Goal: Information Seeking & Learning: Learn about a topic

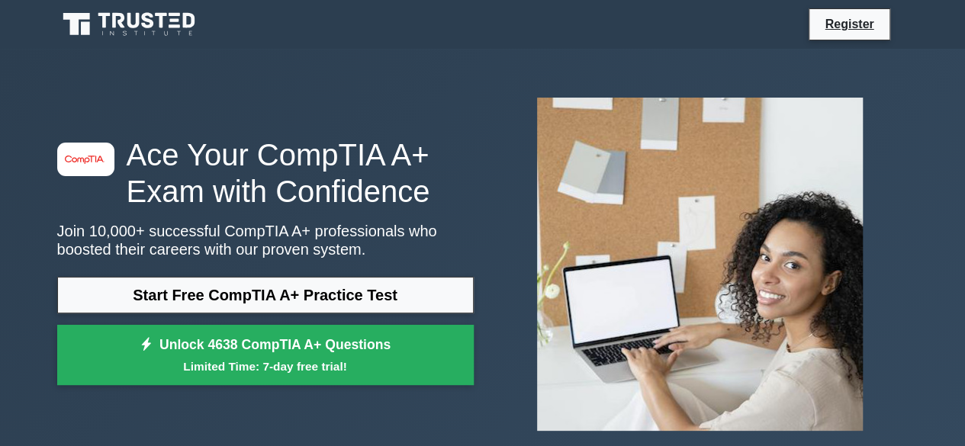
click at [203, 297] on link "Start Free CompTIA A+ Practice Test" at bounding box center [265, 295] width 417 height 37
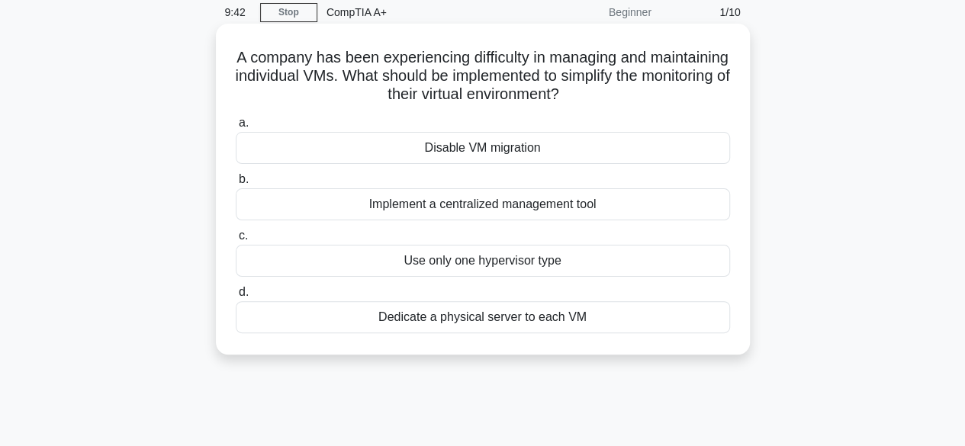
scroll to position [63, 0]
drag, startPoint x: 272, startPoint y: 53, endPoint x: 691, endPoint y: 97, distance: 421.3
click at [691, 97] on h5 "A company has been experiencing difficulty in managing and maintaining individu…" at bounding box center [483, 75] width 498 height 56
copy h5 "A company has been experiencing difficulty in managing and maintaining individu…"
click at [514, 324] on div "Dedicate a physical server to each VM" at bounding box center [483, 317] width 495 height 32
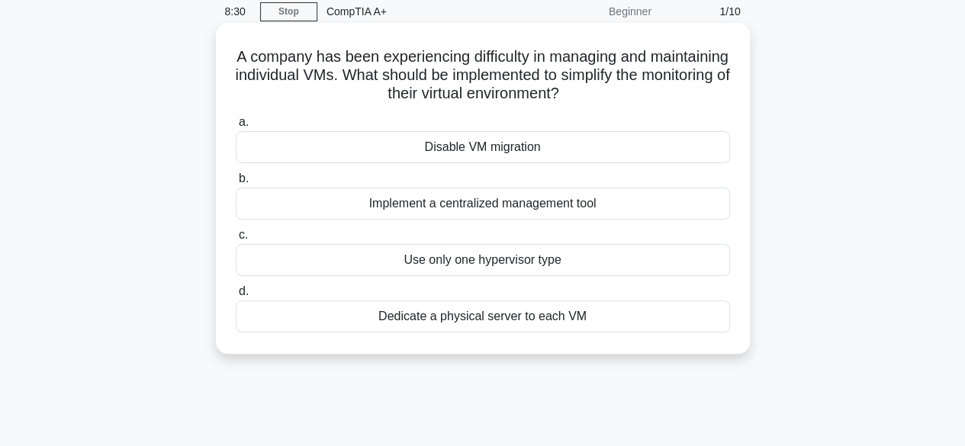
click at [236, 297] on input "d. Dedicate a physical server to each VM" at bounding box center [236, 292] width 0 height 10
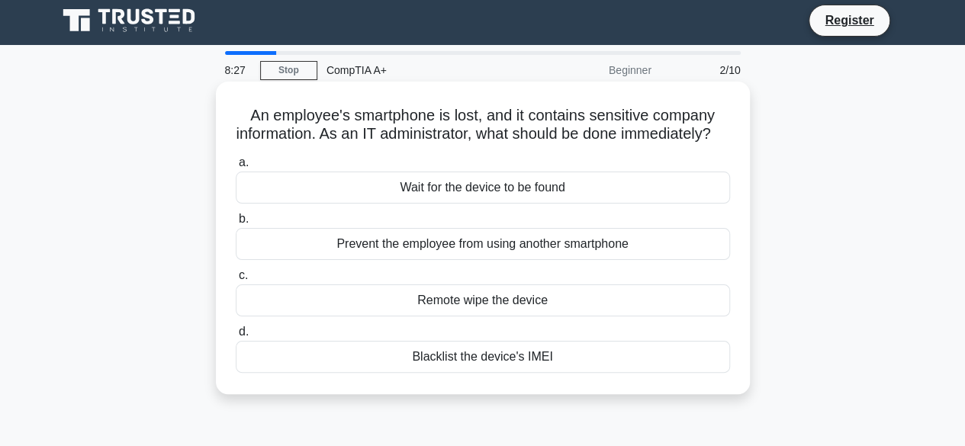
scroll to position [0, 0]
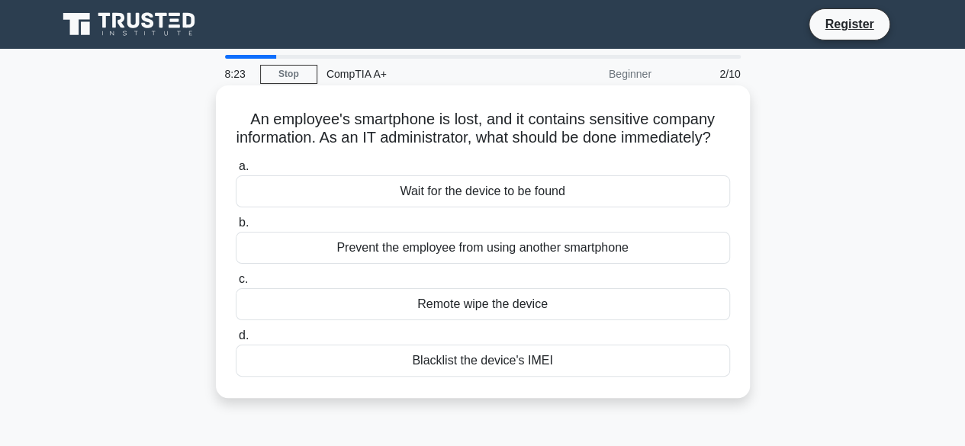
drag, startPoint x: 243, startPoint y: 115, endPoint x: 557, endPoint y: 407, distance: 428.8
click at [557, 392] on div "An employee's smartphone is lost, and it contains sensitive company information…" at bounding box center [483, 242] width 522 height 301
copy div "An employee's smartphone is lost, and it contains sensitive company information…"
click at [602, 321] on div "Remote wipe the device" at bounding box center [483, 304] width 495 height 32
click at [236, 285] on input "c. Remote wipe the device" at bounding box center [236, 280] width 0 height 10
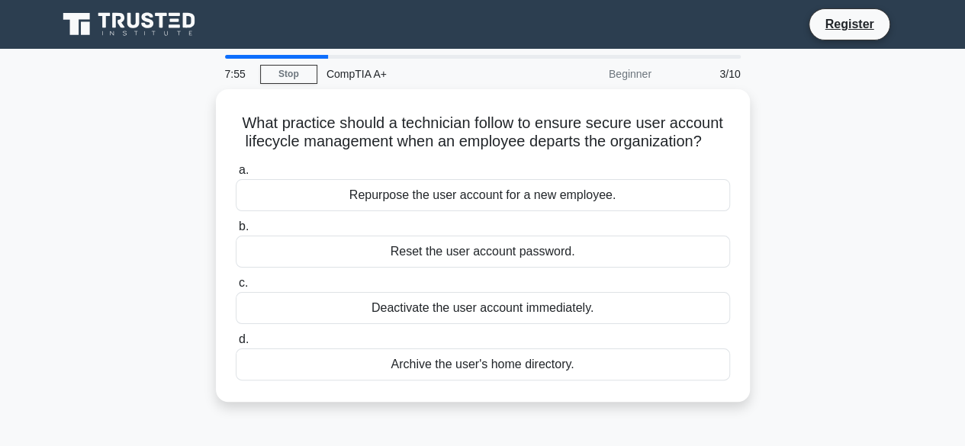
drag, startPoint x: 237, startPoint y: 114, endPoint x: 614, endPoint y: 414, distance: 481.8
click at [614, 414] on div "What practice should a technician follow to ensure secure user account lifecycl…" at bounding box center [483, 254] width 870 height 331
copy div "What practice should a technician follow to ensure secure user account lifecycl…"
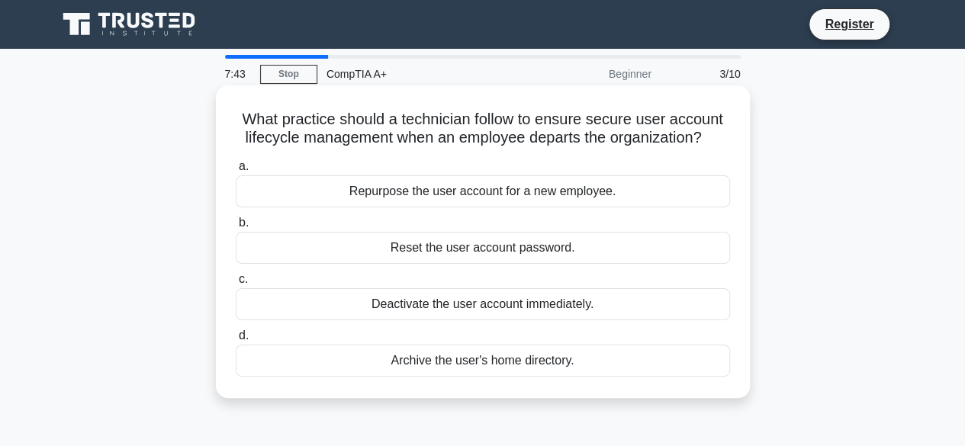
click at [547, 309] on div "Deactivate the user account immediately." at bounding box center [483, 304] width 495 height 32
click at [236, 285] on input "c. Deactivate the user account immediately." at bounding box center [236, 280] width 0 height 10
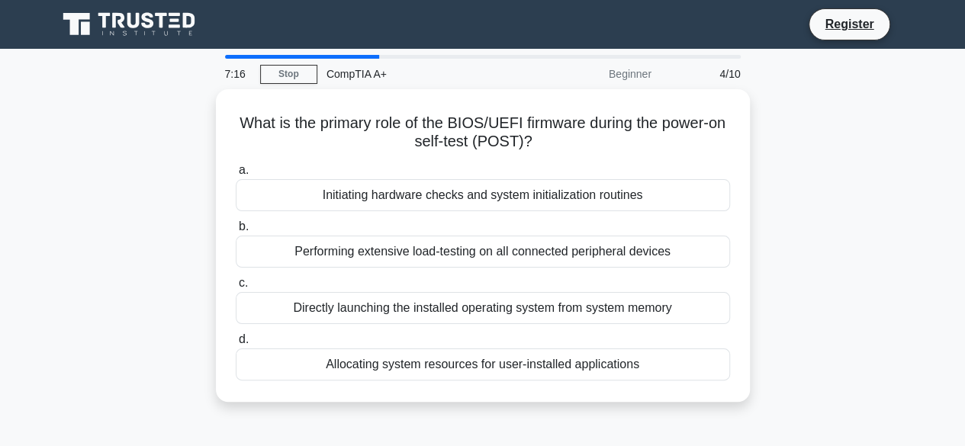
drag, startPoint x: 243, startPoint y: 120, endPoint x: 700, endPoint y: 404, distance: 538.1
click at [700, 404] on div "What is the primary role of the BIOS/UEFI firmware during the power-on self-tes…" at bounding box center [483, 254] width 870 height 331
copy div "What is the primary role of the BIOS/UEFI firmware during the power-on self-tes…"
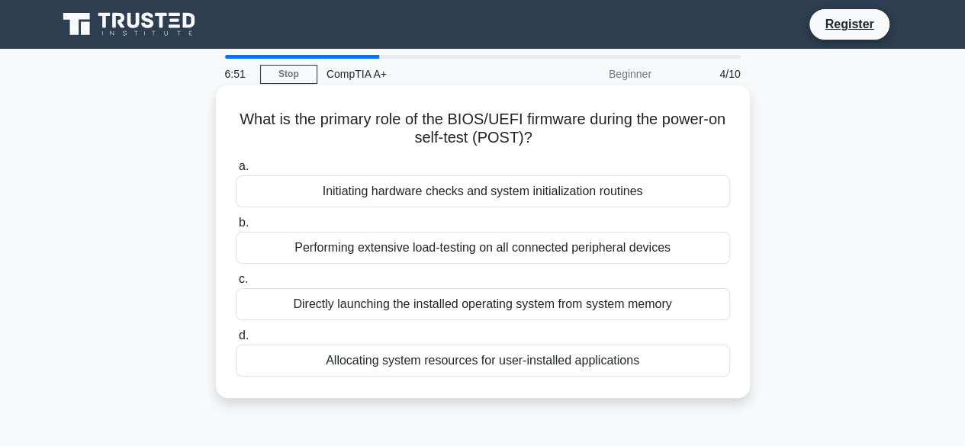
click at [556, 192] on div "Initiating hardware checks and system initialization routines" at bounding box center [483, 192] width 495 height 32
click at [236, 172] on input "a. Initiating hardware checks and system initialization routines" at bounding box center [236, 167] width 0 height 10
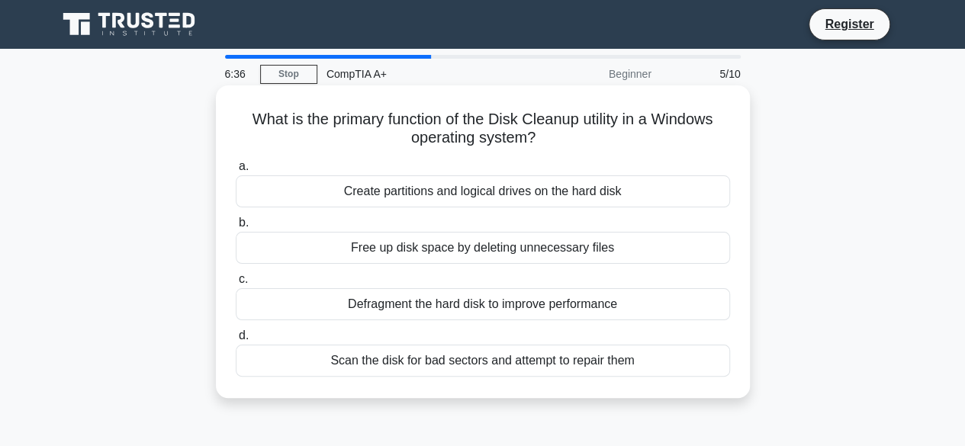
click at [241, 115] on h5 "What is the primary function of the Disk Cleanup utility in a Windows operating…" at bounding box center [483, 129] width 498 height 38
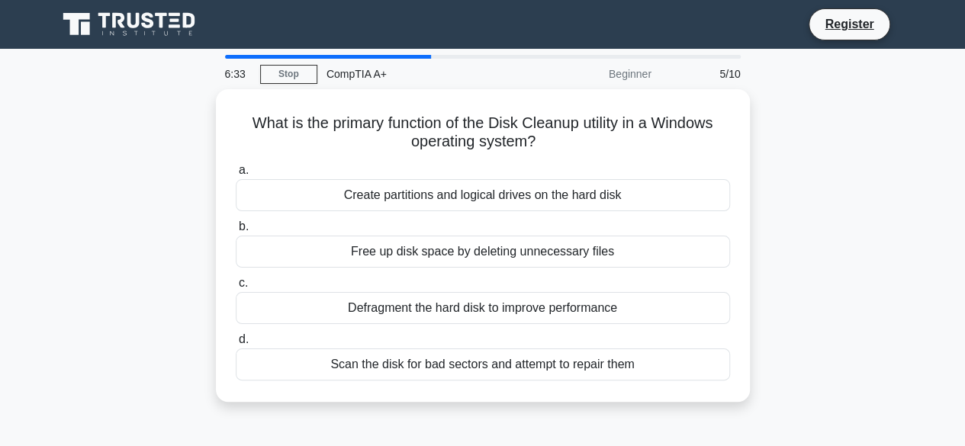
drag, startPoint x: 243, startPoint y: 117, endPoint x: 724, endPoint y: 412, distance: 564.3
click at [724, 412] on div "What is the primary function of the Disk Cleanup utility in a Windows operating…" at bounding box center [483, 254] width 870 height 331
copy div "What is the primary function of the Disk Cleanup utility in a Windows operating…"
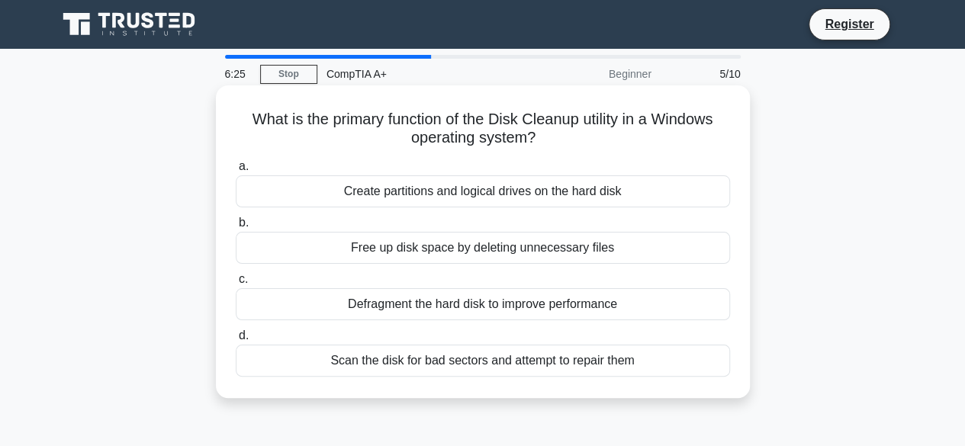
click at [453, 246] on div "Free up disk space by deleting unnecessary files" at bounding box center [483, 248] width 495 height 32
click at [236, 228] on input "b. Free up disk space by deleting unnecessary files" at bounding box center [236, 223] width 0 height 10
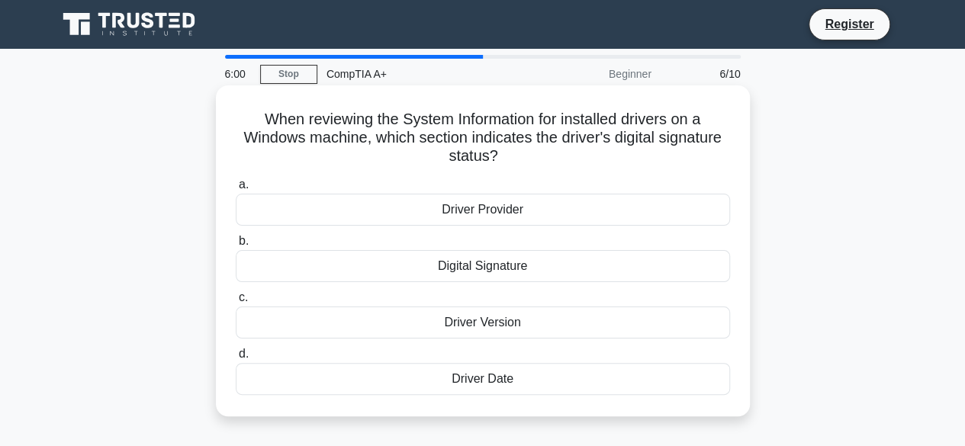
click at [256, 117] on h5 "When reviewing the System Information for installed drivers on a Windows machin…" at bounding box center [483, 138] width 498 height 56
drag, startPoint x: 258, startPoint y: 119, endPoint x: 563, endPoint y: 407, distance: 419.5
click at [563, 407] on div "When reviewing the System Information for installed drivers on a Windows machin…" at bounding box center [483, 251] width 522 height 319
copy div "When reviewing the System Information for installed drivers on a Windows machin…"
click at [461, 268] on div "Digital Signature" at bounding box center [483, 266] width 495 height 32
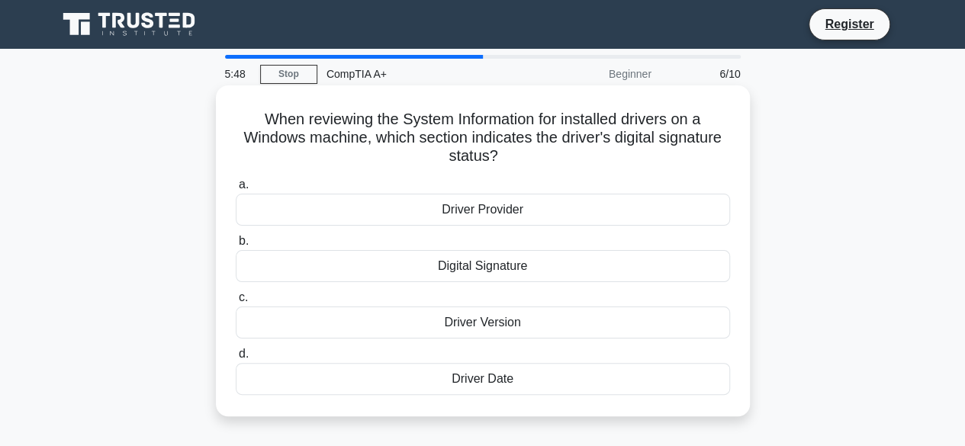
click at [236, 247] on input "b. Digital Signature" at bounding box center [236, 242] width 0 height 10
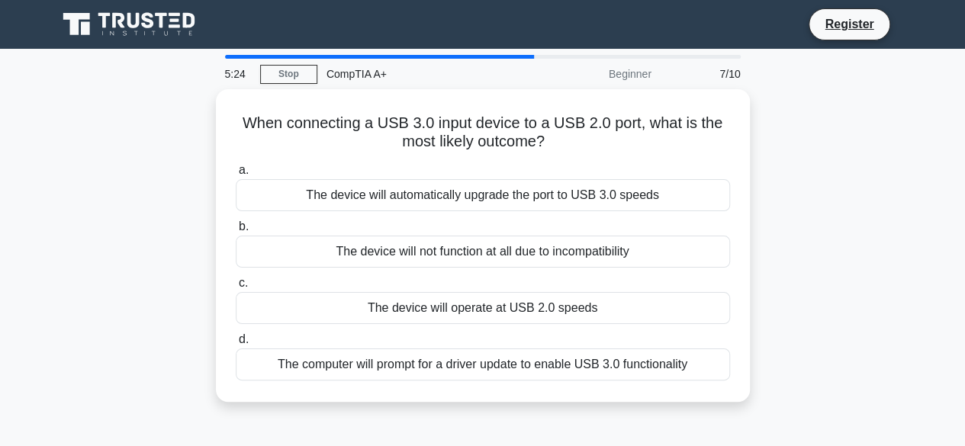
drag, startPoint x: 240, startPoint y: 117, endPoint x: 752, endPoint y: 426, distance: 598.1
click at [752, 426] on div "5:24 Stop CompTIA A+ Beginner 7/10 When connecting a USB 3.0 input device to a …" at bounding box center [483, 436] width 870 height 763
copy div "When connecting a USB 3.0 input device to a USB 2.0 port, what is the most like…"
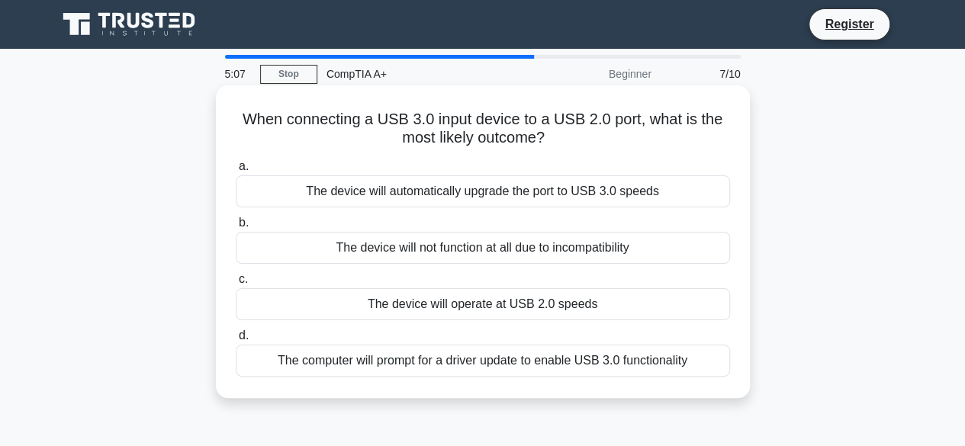
click at [542, 305] on div "The device will operate at USB 2.0 speeds" at bounding box center [483, 304] width 495 height 32
click at [236, 285] on input "c. The device will operate at USB 2.0 speeds" at bounding box center [236, 280] width 0 height 10
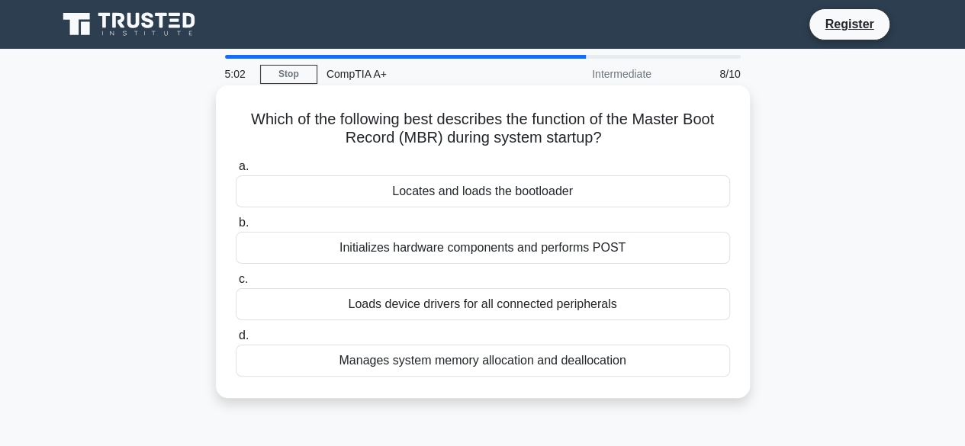
drag, startPoint x: 243, startPoint y: 118, endPoint x: 669, endPoint y: 374, distance: 496.7
click at [669, 374] on div "Which of the following best describes the function of the Master Boot Record (M…" at bounding box center [483, 242] width 522 height 301
copy div "Which of the following best describes the function of the Master Boot Record (M…"
click at [548, 193] on div "Locates and loads the bootloader" at bounding box center [483, 192] width 495 height 32
click at [236, 172] on input "a. Locates and loads the bootloader" at bounding box center [236, 167] width 0 height 10
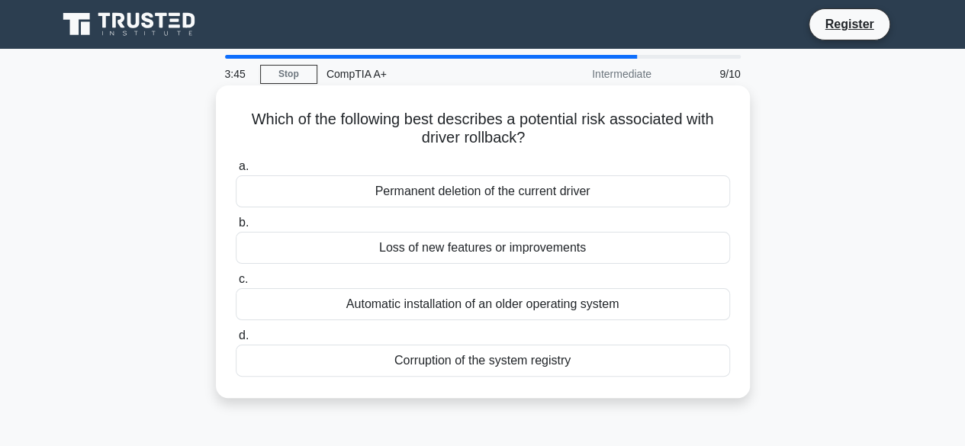
drag, startPoint x: 241, startPoint y: 114, endPoint x: 638, endPoint y: 379, distance: 477.1
click at [638, 379] on div "Which of the following best describes a potential risk associated with driver r…" at bounding box center [483, 242] width 522 height 301
copy div "Which of the following best describes a potential risk associated with driver r…"
click at [597, 254] on div "Loss of new features or improvements" at bounding box center [483, 248] width 495 height 32
click at [236, 228] on input "b. Loss of new features or improvements" at bounding box center [236, 223] width 0 height 10
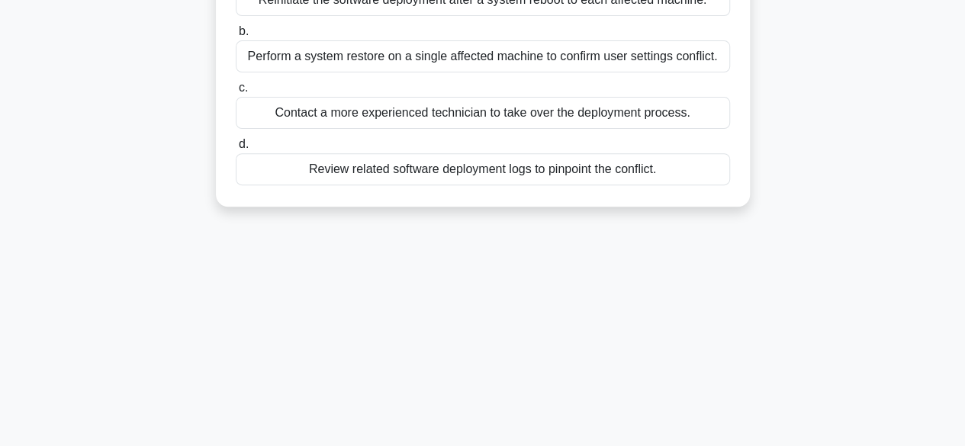
scroll to position [378, 0]
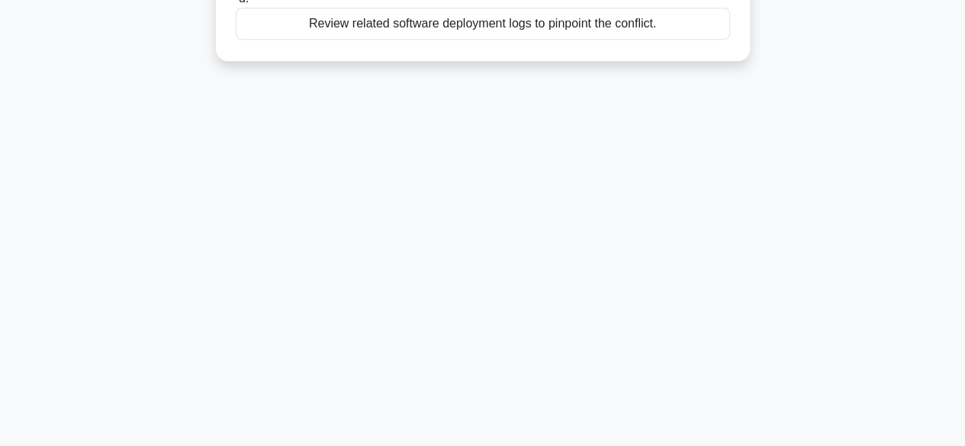
drag, startPoint x: 235, startPoint y: 120, endPoint x: 620, endPoint y: 174, distance: 388.4
click at [620, 174] on div "1:51 Stop CompTIA A+ Intermediate 10/10 During a routine software deployment, a…" at bounding box center [483, 58] width 870 height 763
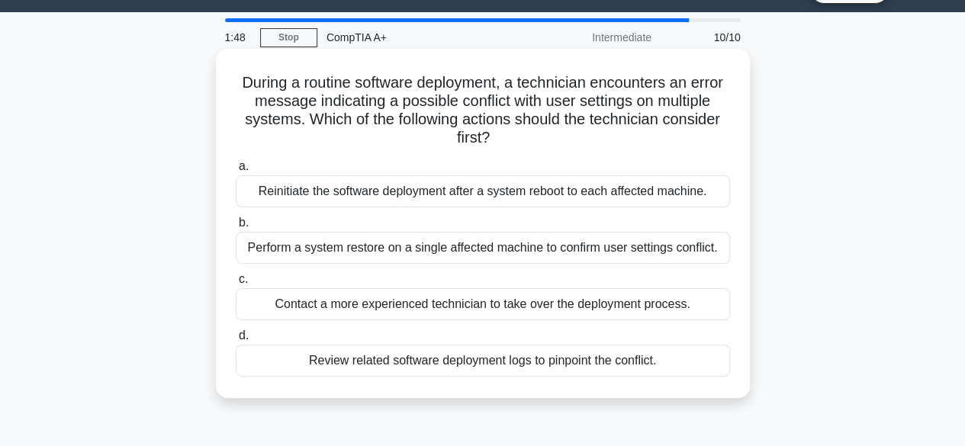
scroll to position [0, 0]
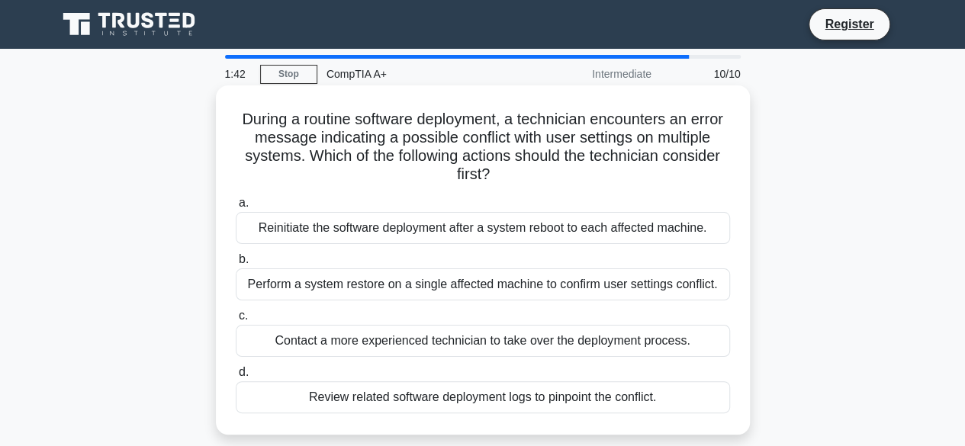
copy div "During a routine software deployment, a technician encounters an error message …"
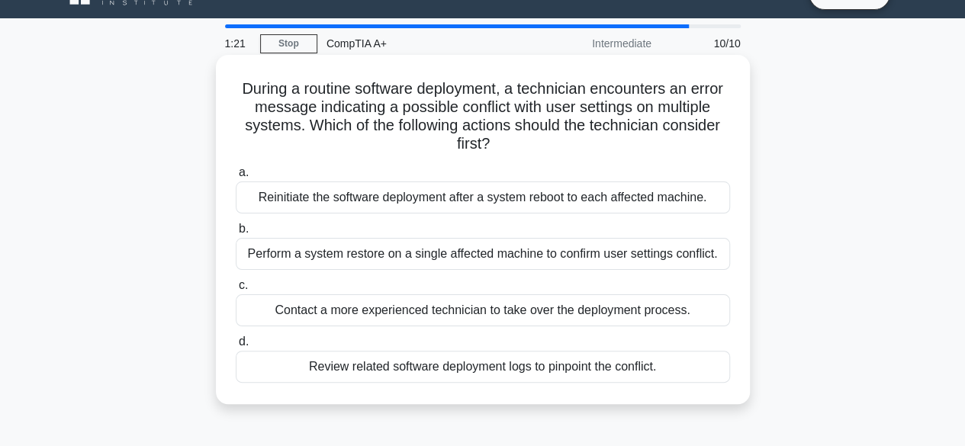
click at [643, 365] on div "Review related software deployment logs to pinpoint the conflict." at bounding box center [483, 367] width 495 height 32
click at [236, 347] on input "d. Review related software deployment logs to pinpoint the conflict." at bounding box center [236, 342] width 0 height 10
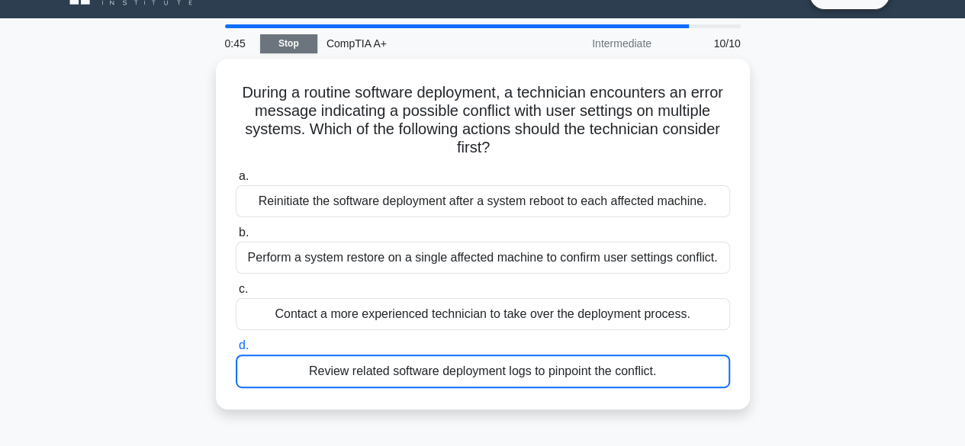
click at [301, 40] on link "Stop" at bounding box center [288, 43] width 57 height 19
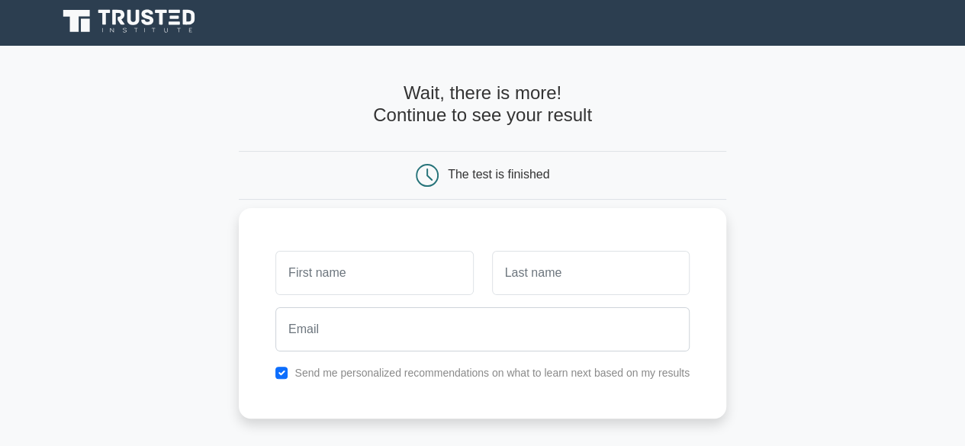
scroll to position [8, 0]
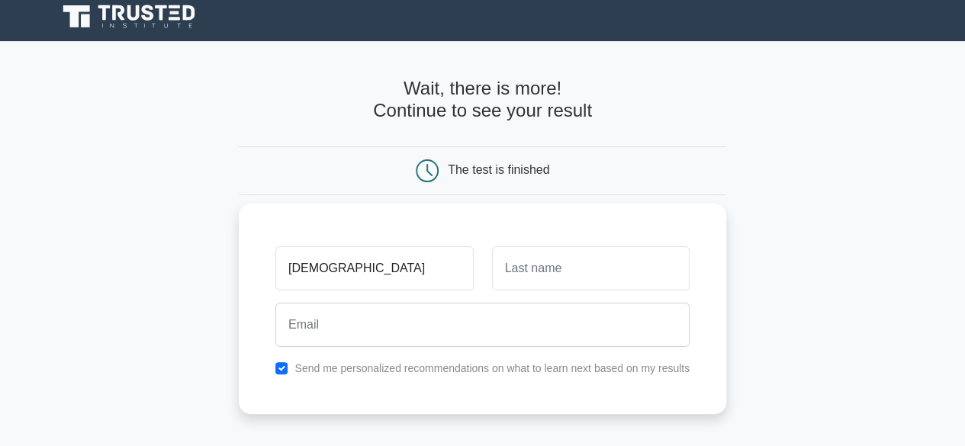
type input "Krishna"
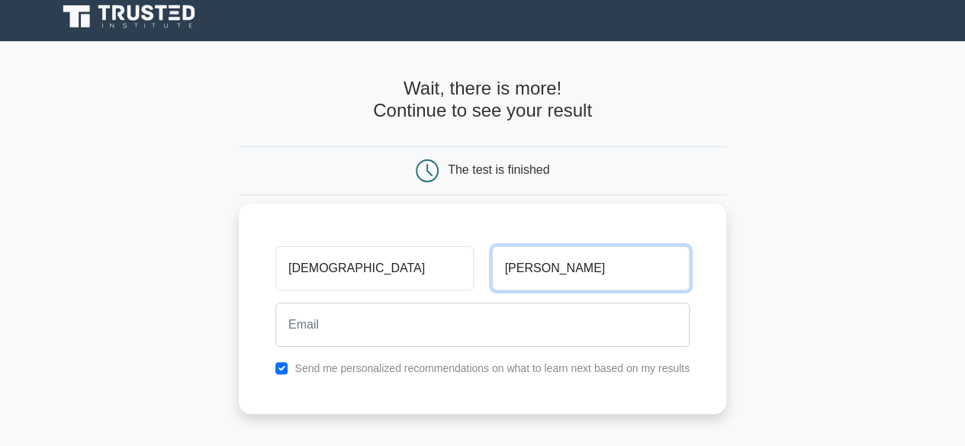
type input "Kumar"
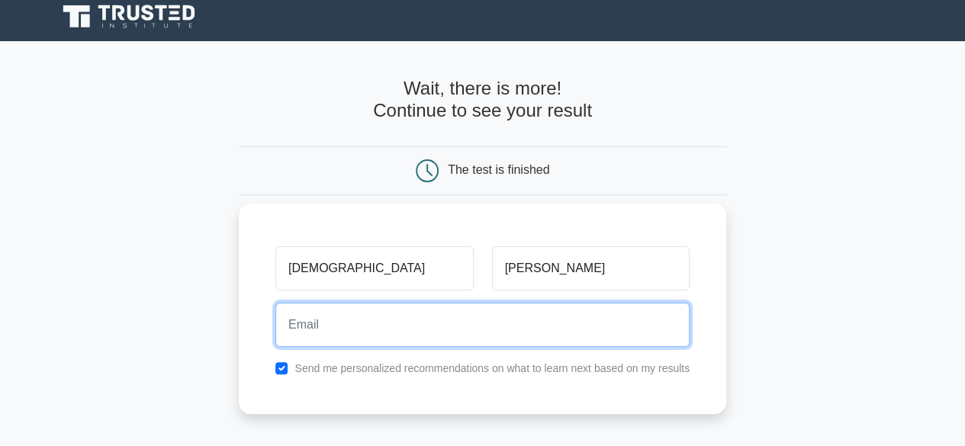
click at [410, 322] on input "email" at bounding box center [483, 325] width 414 height 44
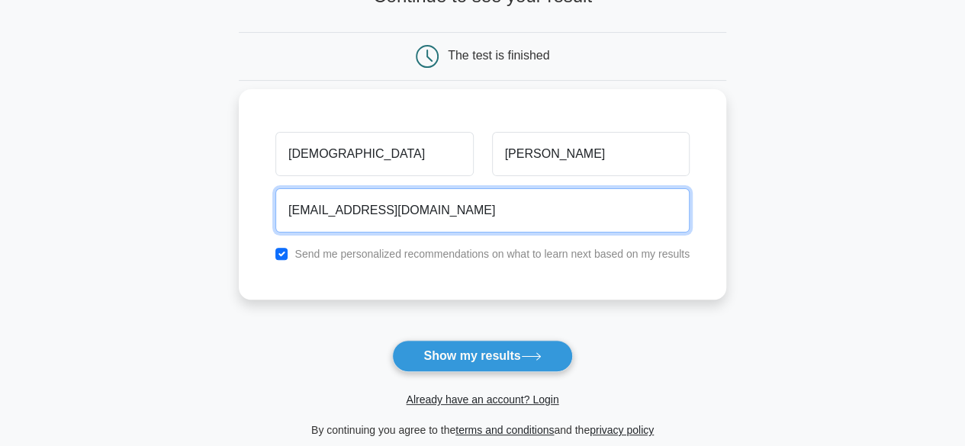
scroll to position [123, 0]
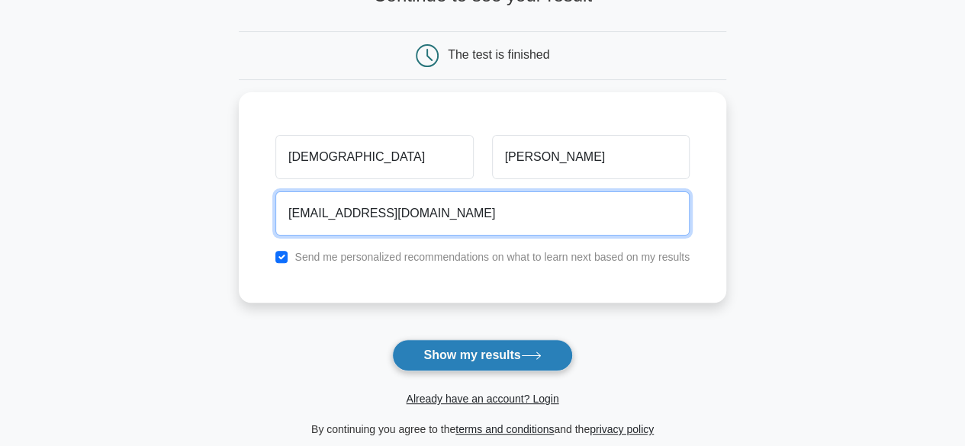
type input "Krishna162kk@gmail.com"
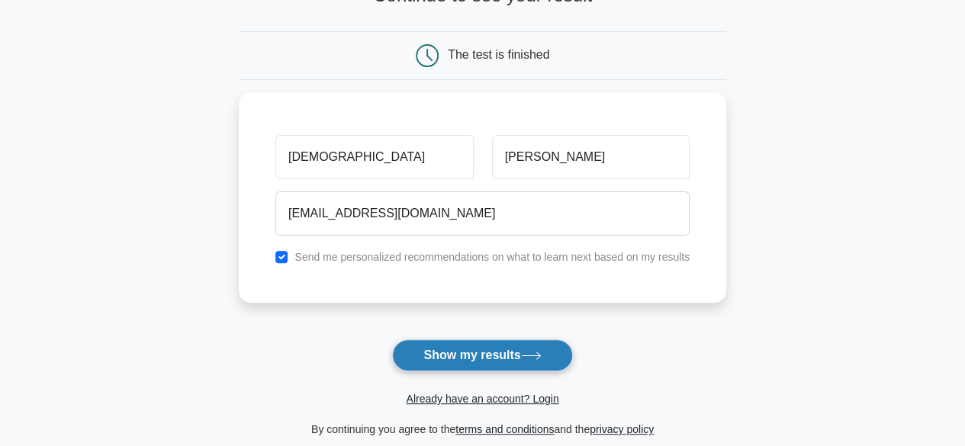
click at [438, 356] on button "Show my results" at bounding box center [482, 356] width 180 height 32
